Goal: Transaction & Acquisition: Purchase product/service

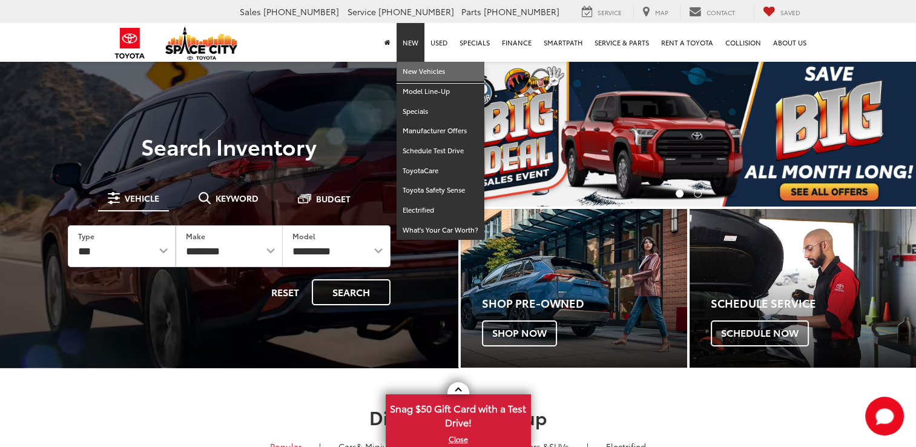
click at [422, 71] on link "New Vehicles" at bounding box center [441, 72] width 88 height 20
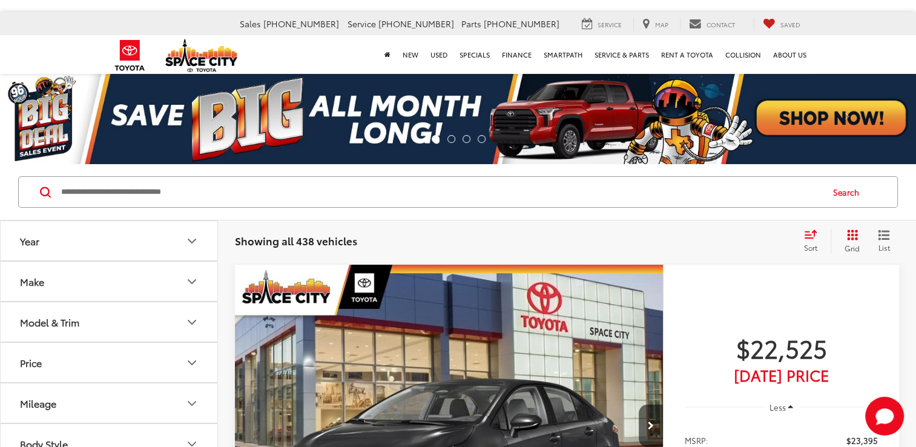
scroll to position [121, 0]
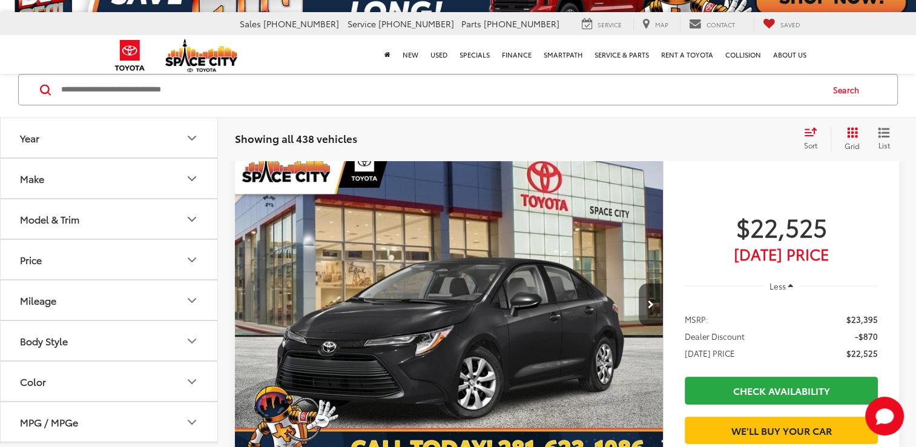
click at [136, 222] on button "Model & Trim" at bounding box center [110, 219] width 218 height 39
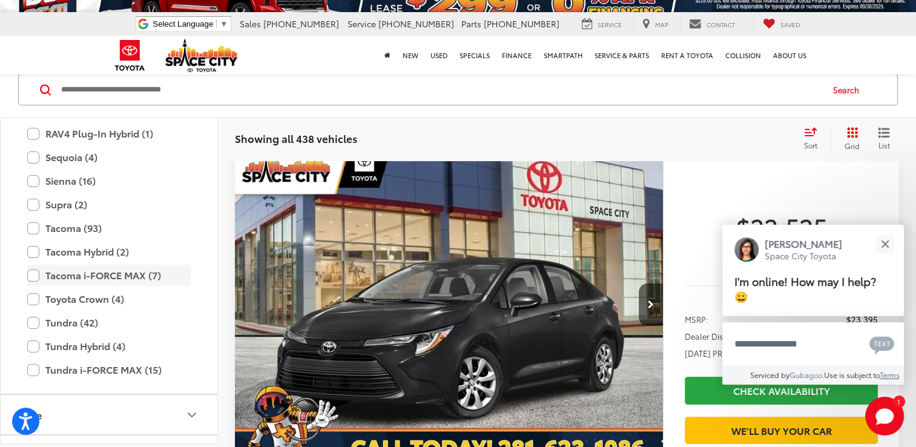
scroll to position [538, 0]
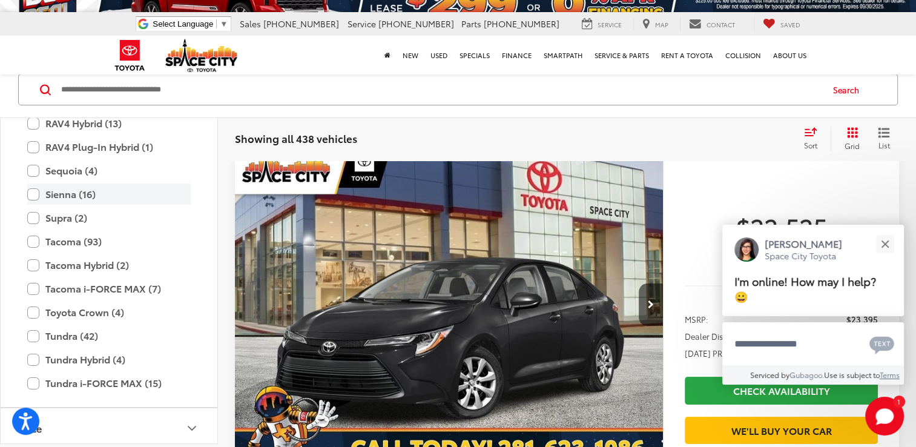
click at [35, 197] on label "Sienna (16)" at bounding box center [108, 193] width 163 height 21
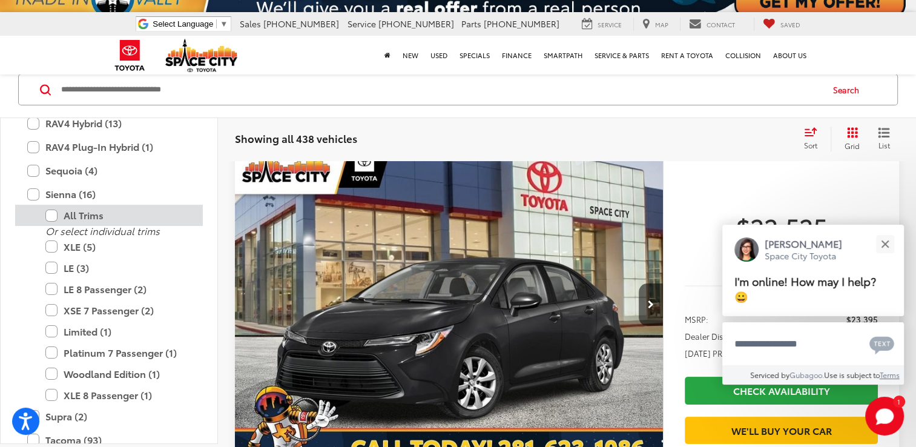
scroll to position [102, 0]
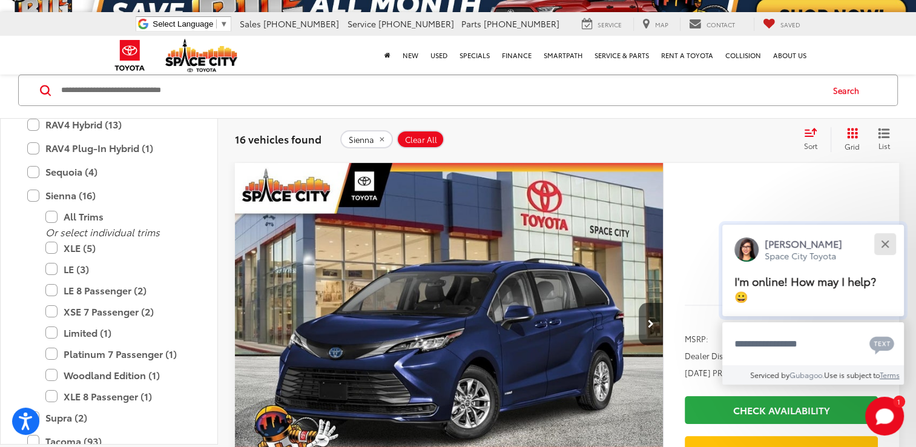
click at [888, 243] on button "Close" at bounding box center [885, 244] width 26 height 26
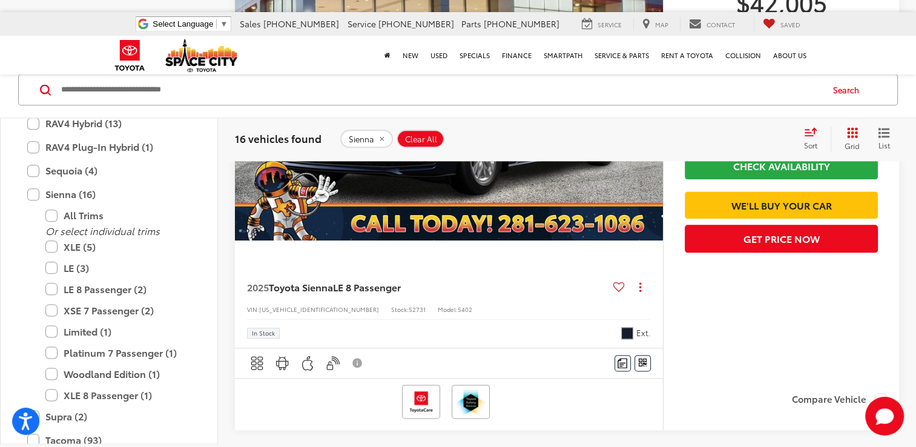
scroll to position [1313, 0]
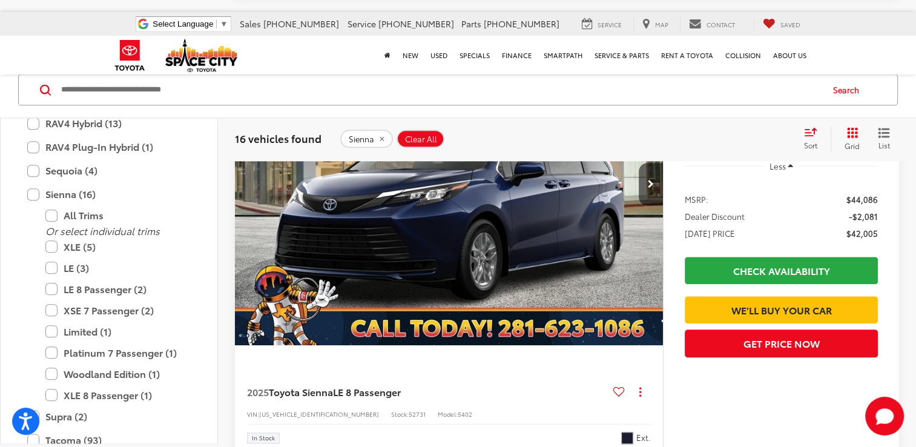
click at [539, 253] on img "2025 Toyota Sienna LE 8 Passenger 0" at bounding box center [449, 185] width 430 height 322
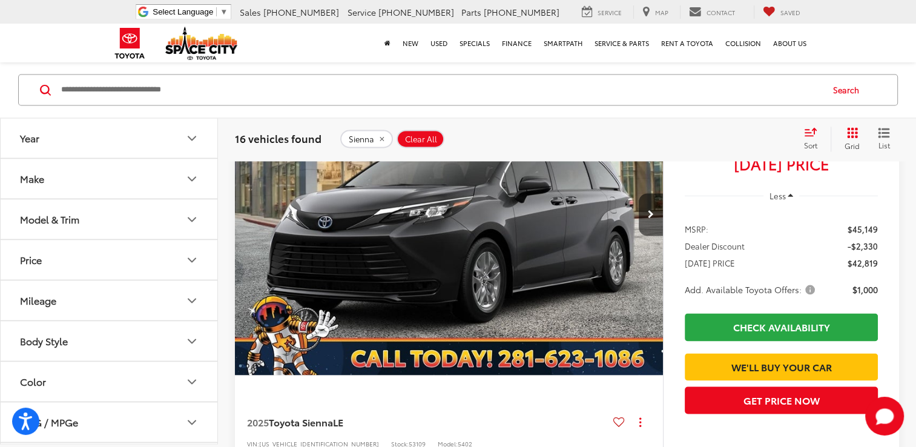
scroll to position [1785, 0]
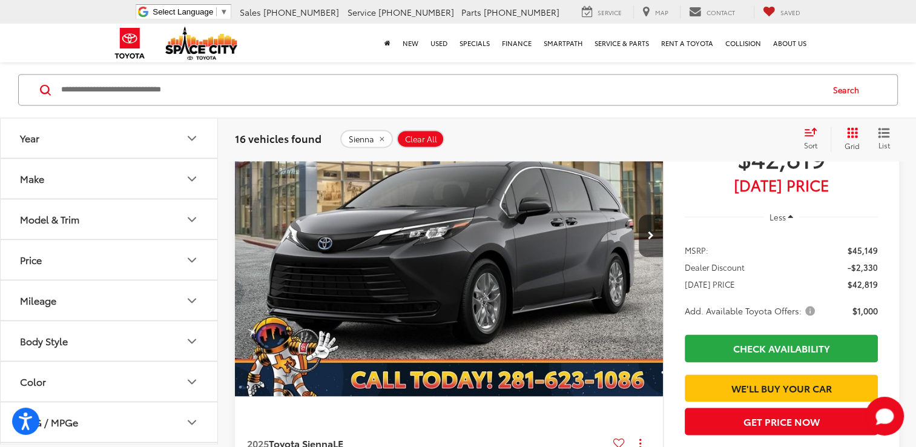
click at [530, 251] on img "2025 Toyota Sienna LE 0" at bounding box center [449, 235] width 430 height 322
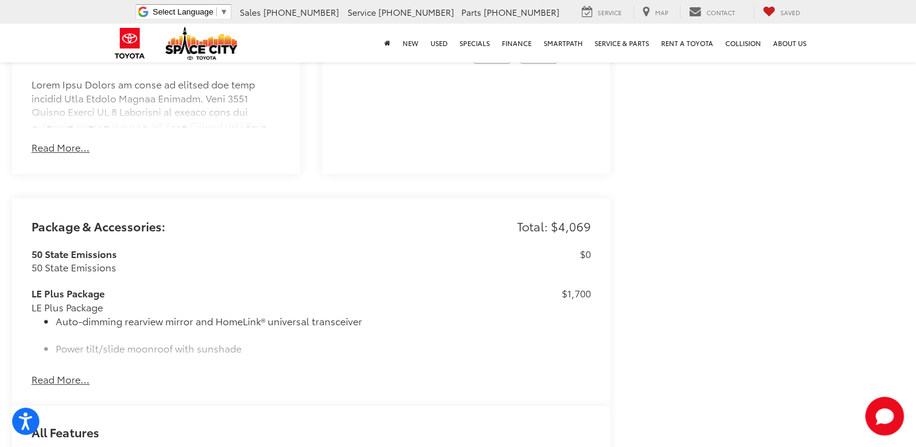
scroll to position [1090, 0]
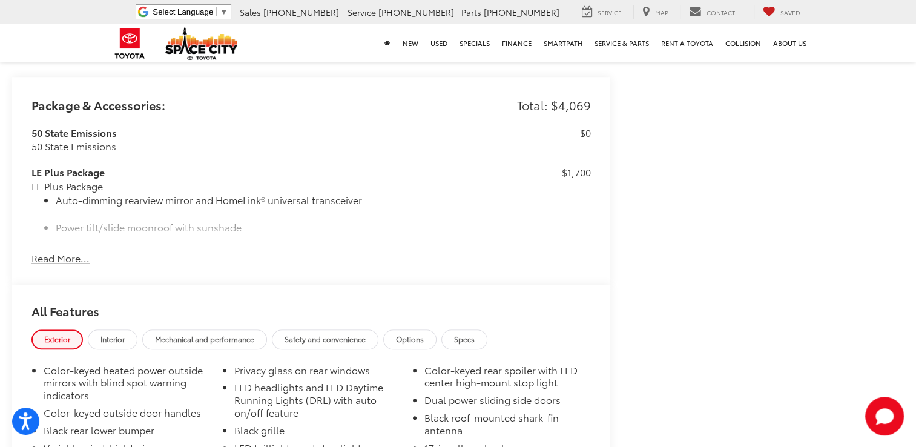
click at [51, 251] on button "Read More..." at bounding box center [60, 258] width 58 height 14
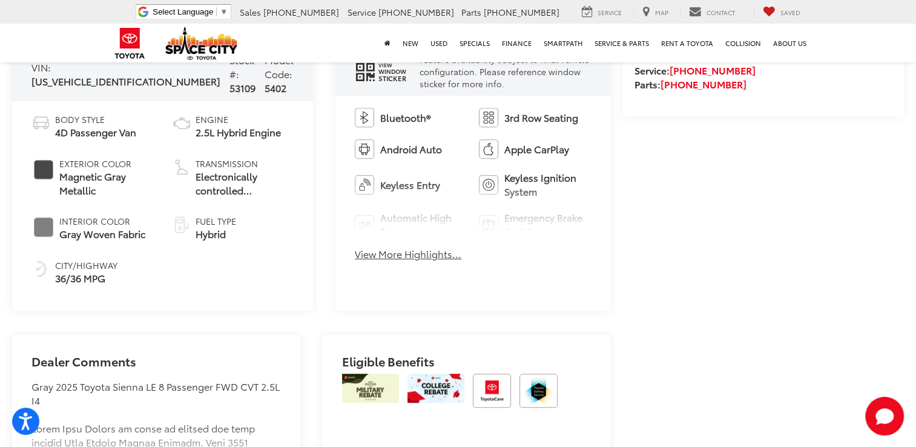
scroll to position [596, 0]
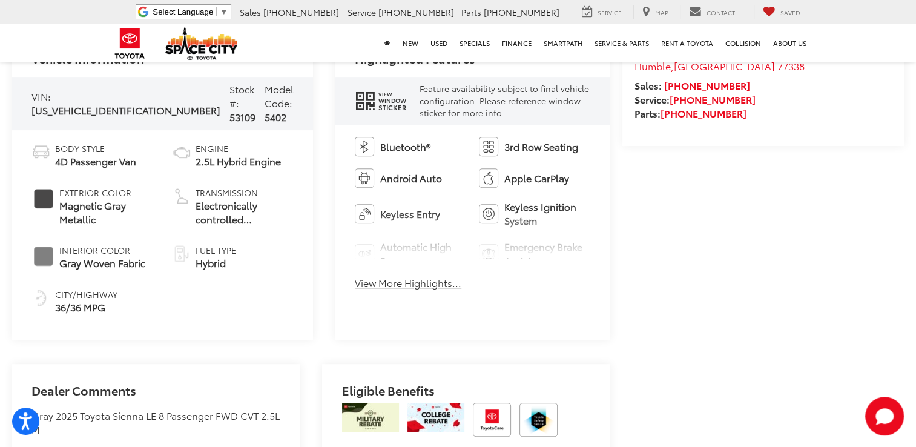
click at [386, 280] on button "View More Highlights..." at bounding box center [408, 283] width 107 height 14
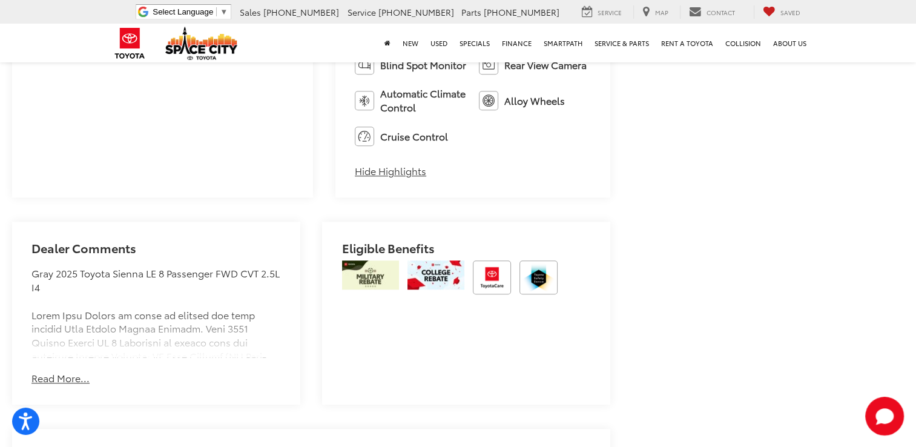
scroll to position [959, 0]
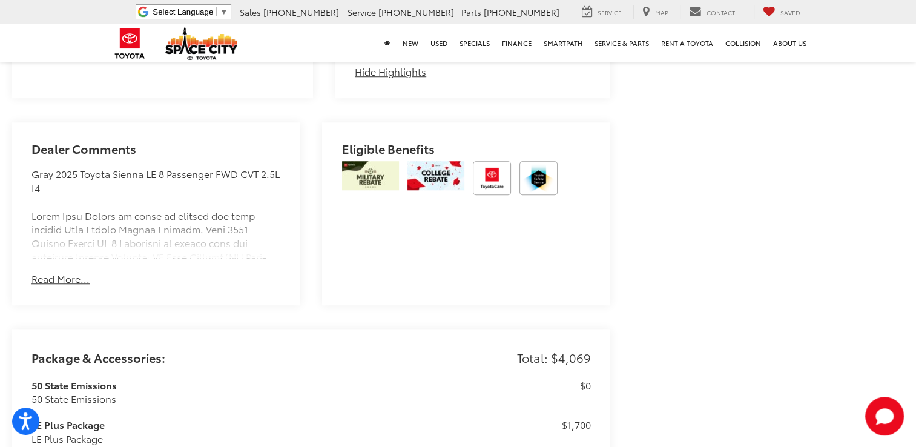
click at [76, 281] on button "Read More..." at bounding box center [60, 279] width 58 height 14
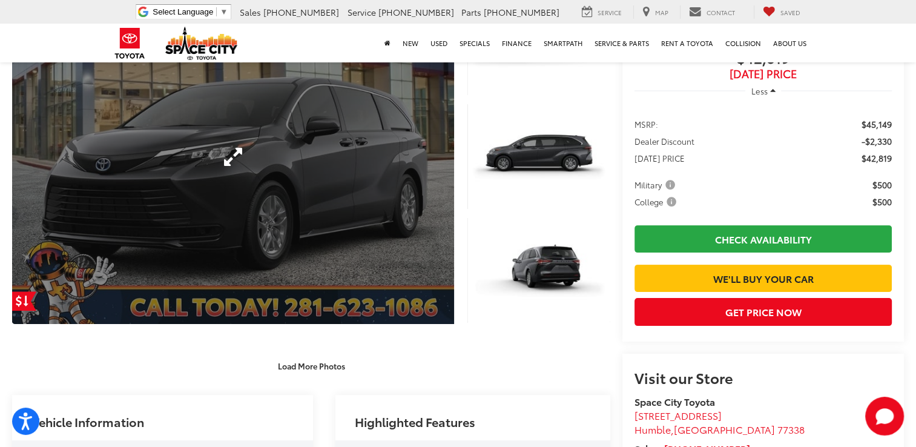
scroll to position [172, 0]
